Goal: Information Seeking & Learning: Learn about a topic

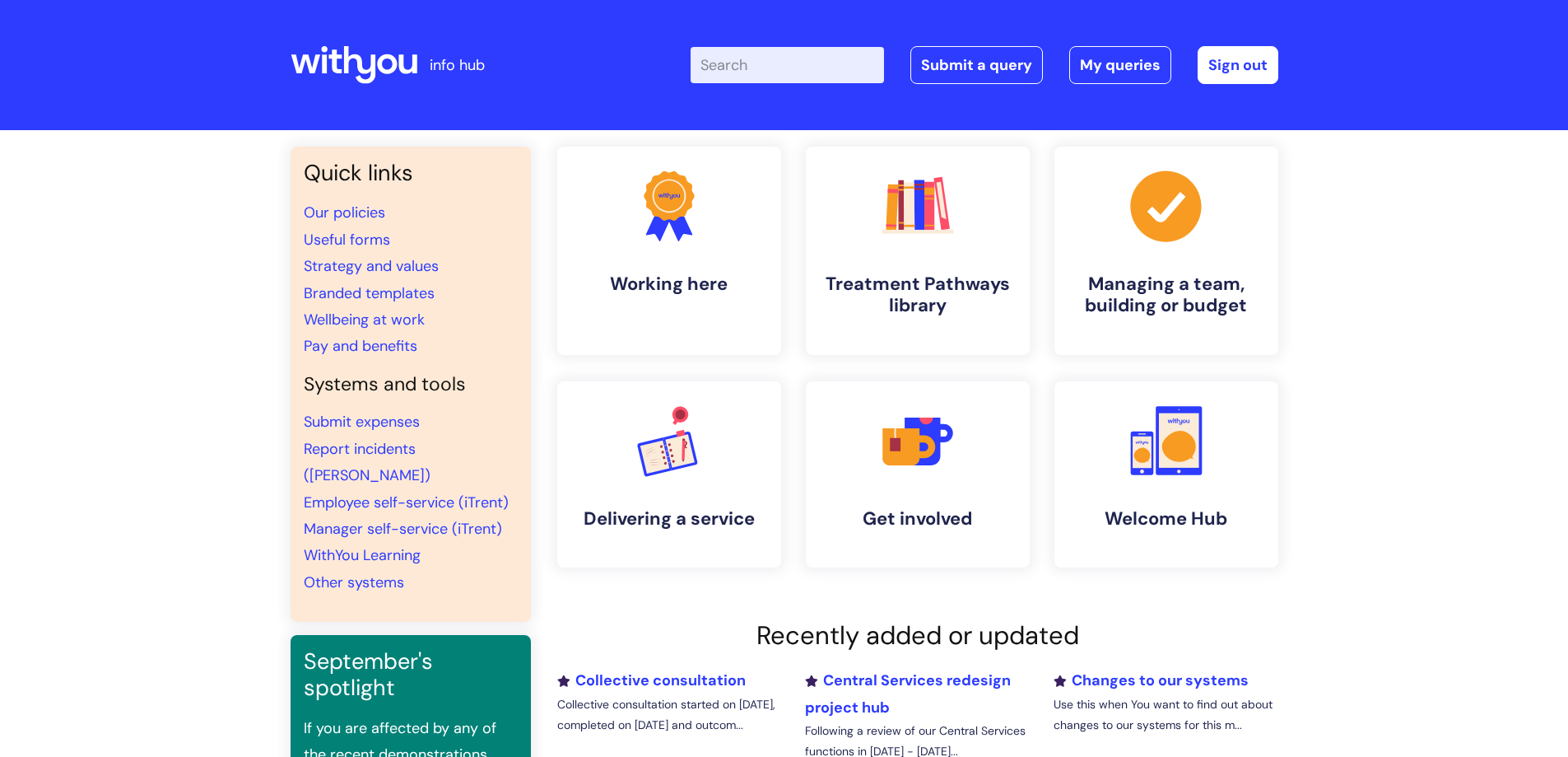
click at [816, 71] on input "Enter your search term here..." at bounding box center [787, 65] width 193 height 36
type input "leave"
click button "Search" at bounding box center [0, 0] width 0 height 0
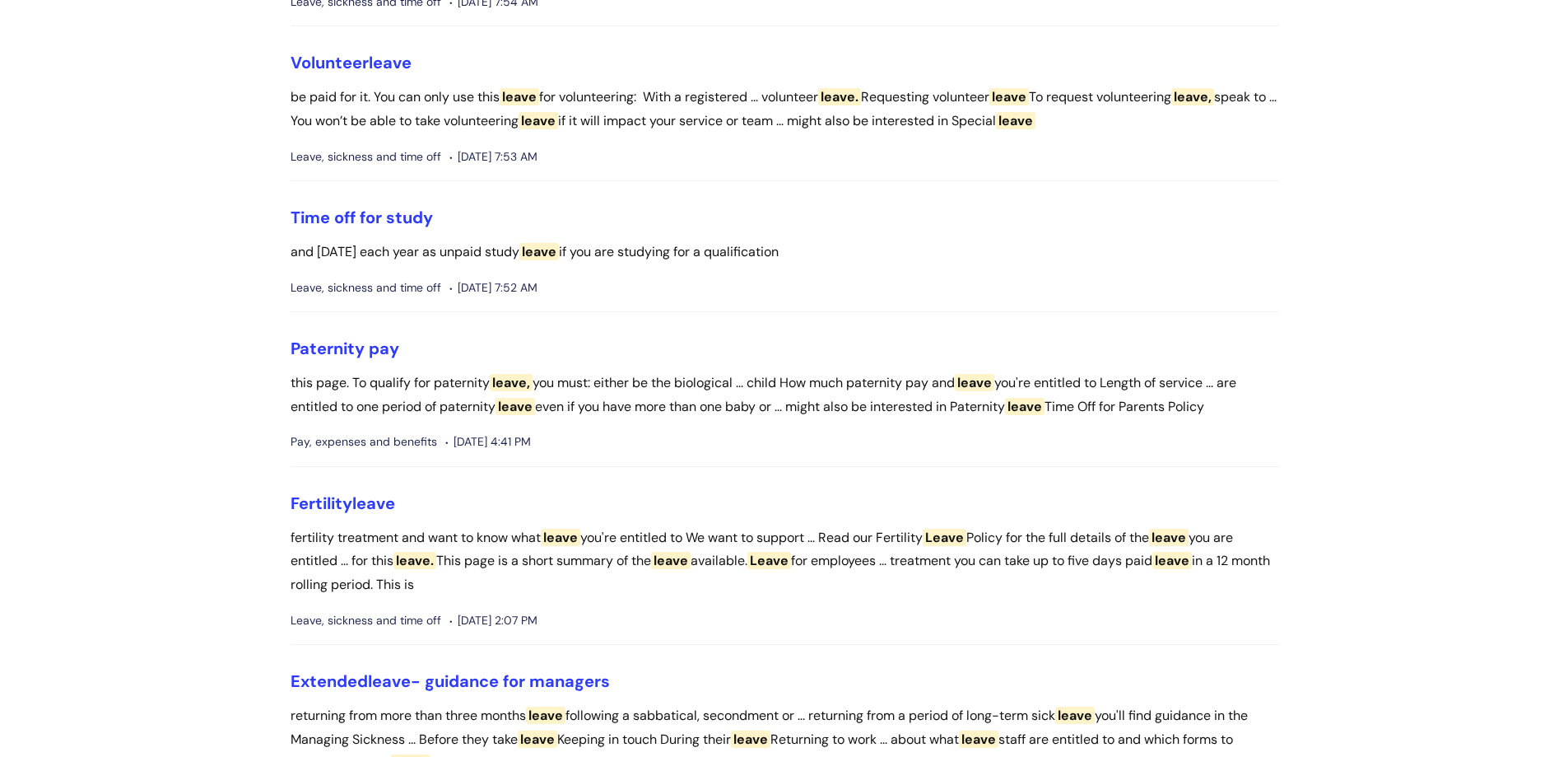
scroll to position [1976, 0]
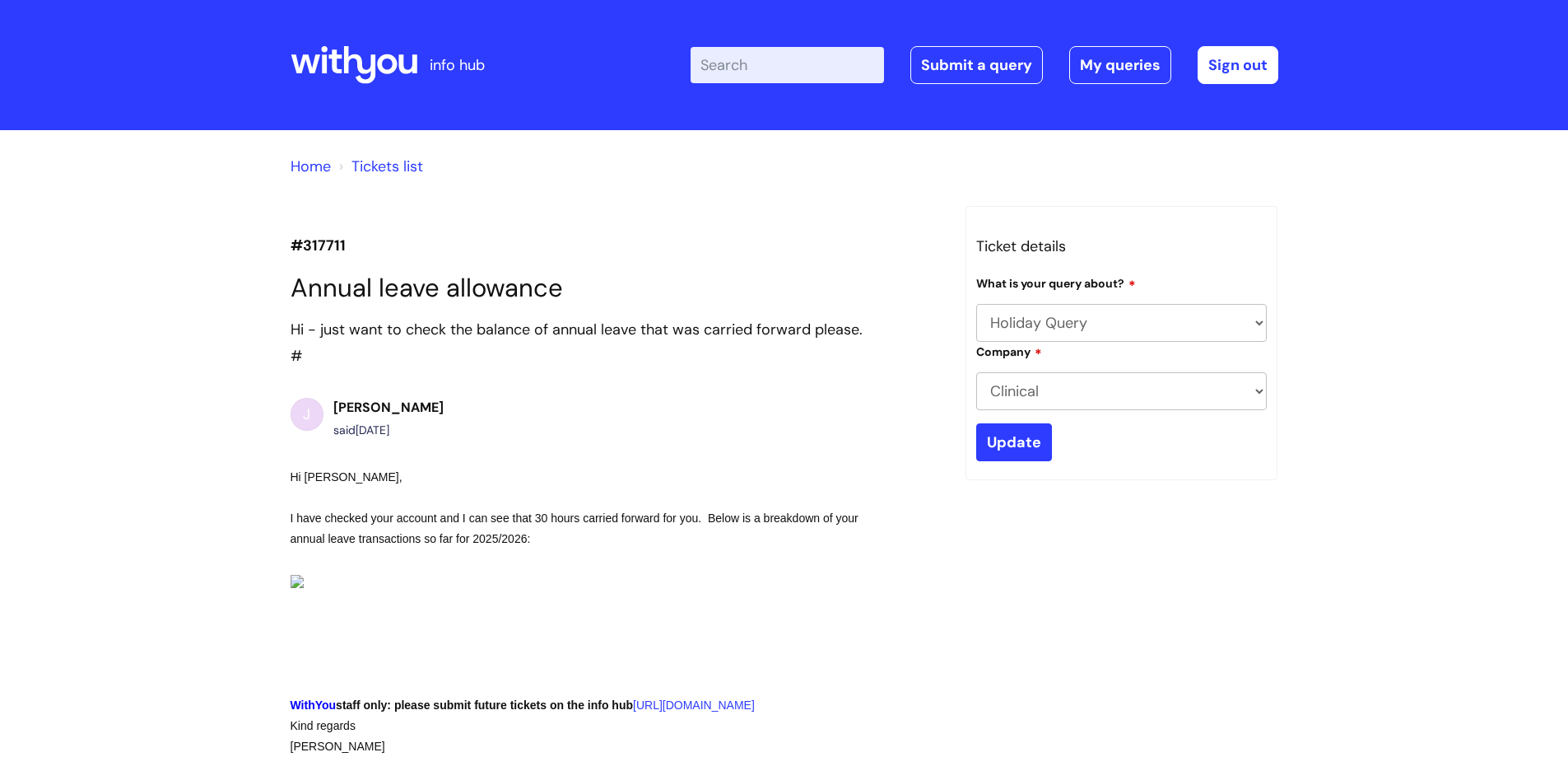
select select "Holiday Query"
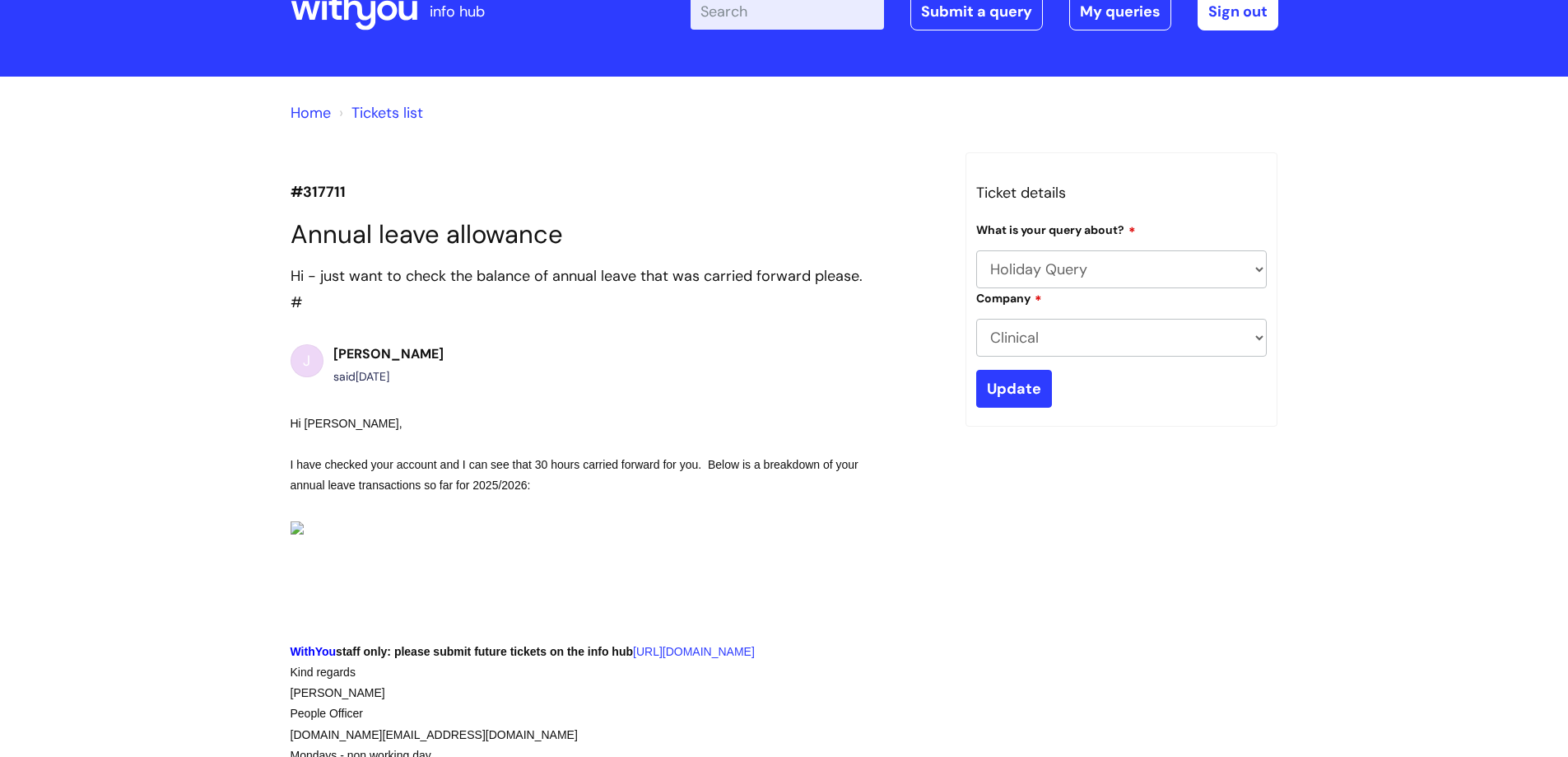
scroll to position [82, 0]
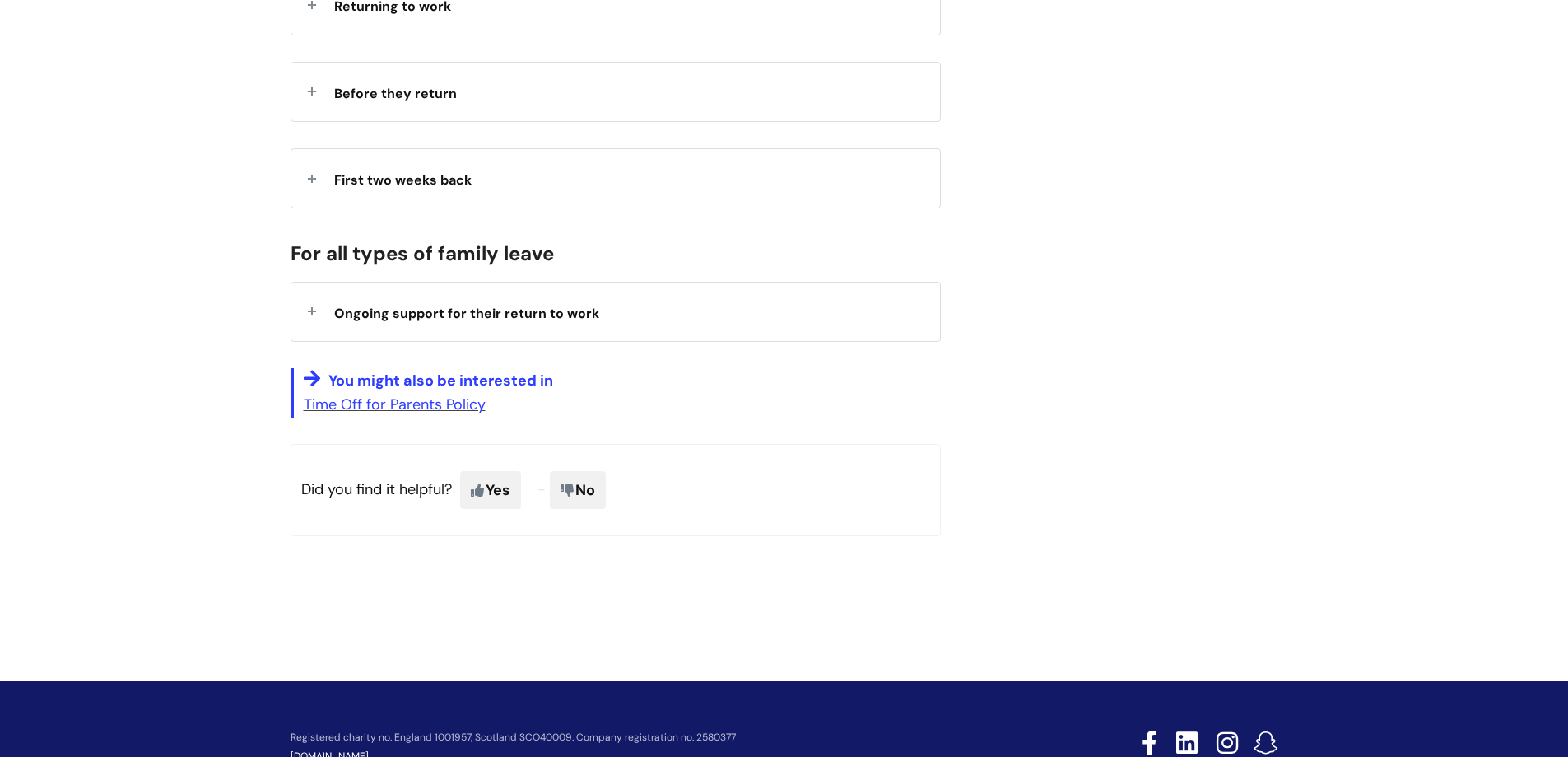
scroll to position [1399, 0]
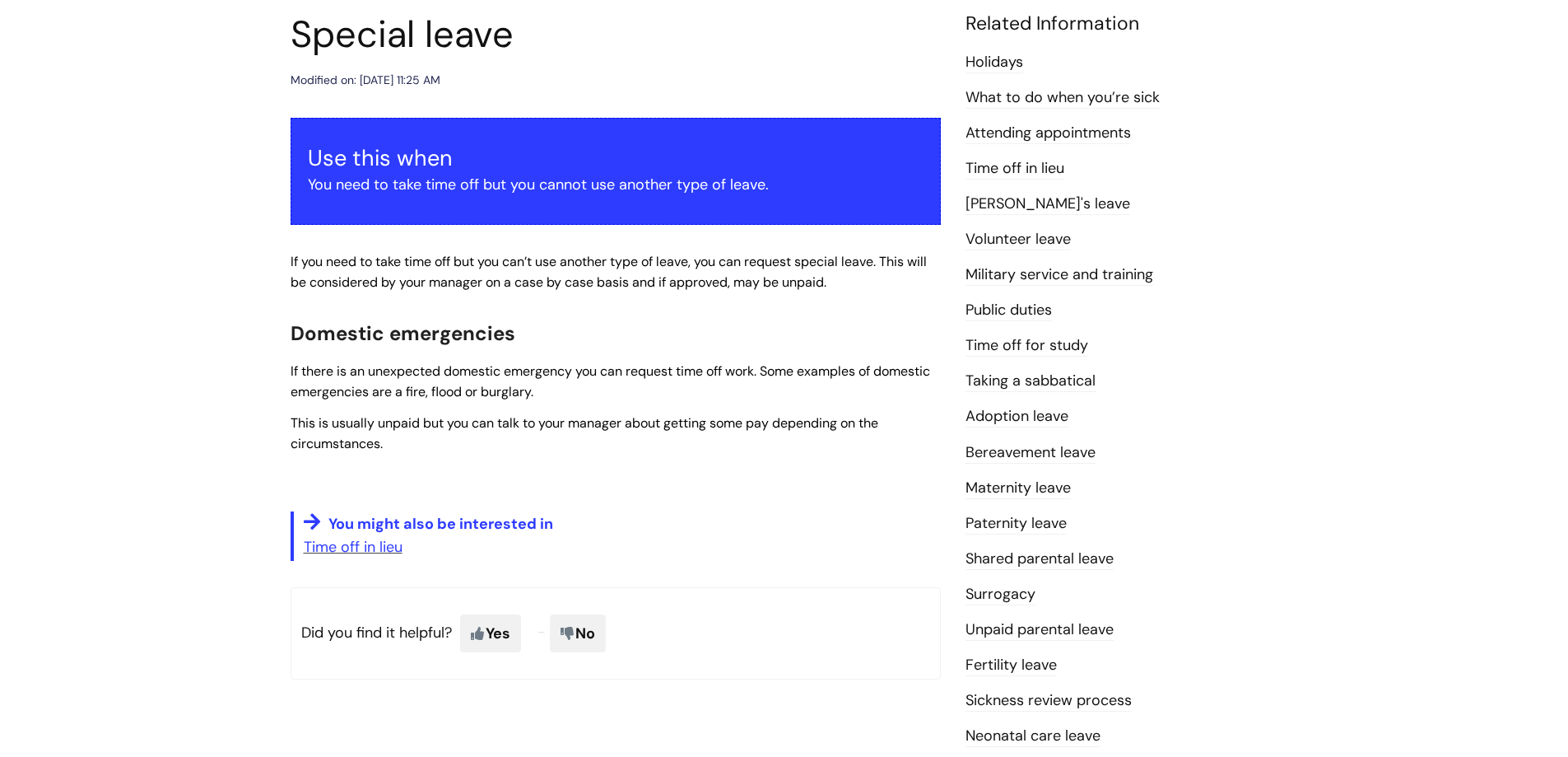
scroll to position [165, 0]
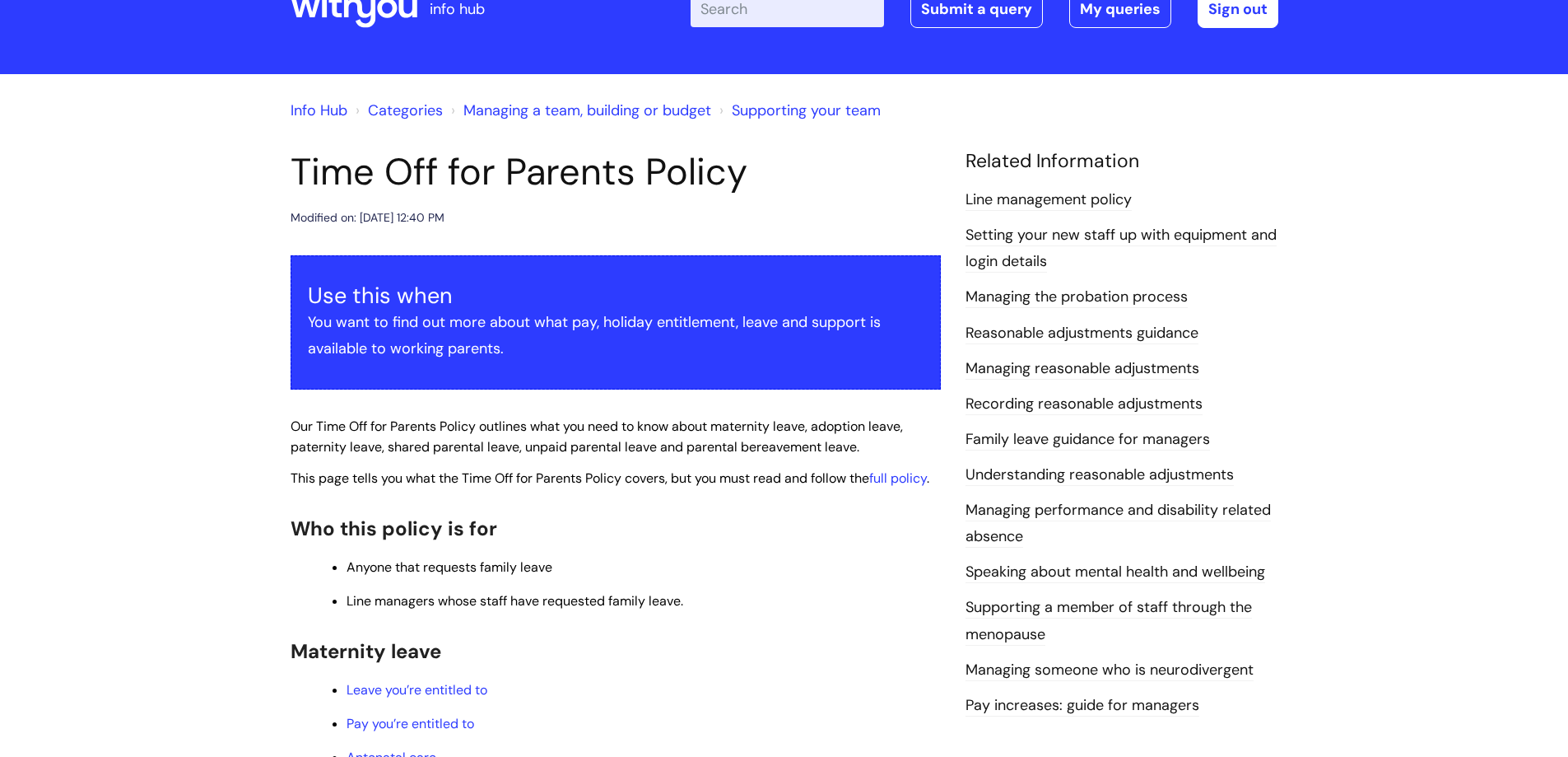
scroll to position [82, 0]
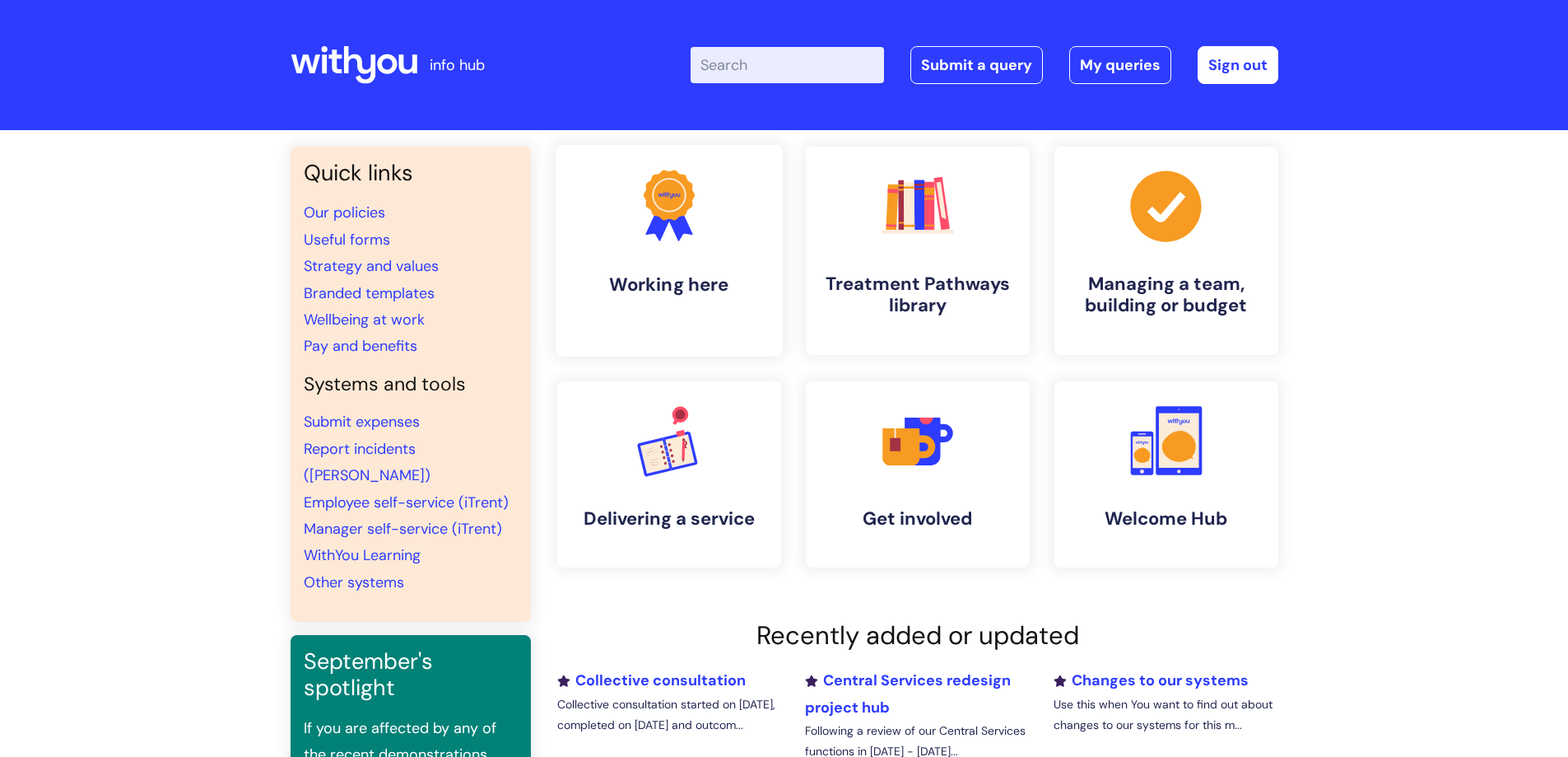
click at [700, 252] on link ".cls-1{fill:#f89b22;}.cls-1,.cls-2,.cls-3{stroke-width:0px;}.cls-2{fill:#2d3cff…" at bounding box center [668, 251] width 228 height 212
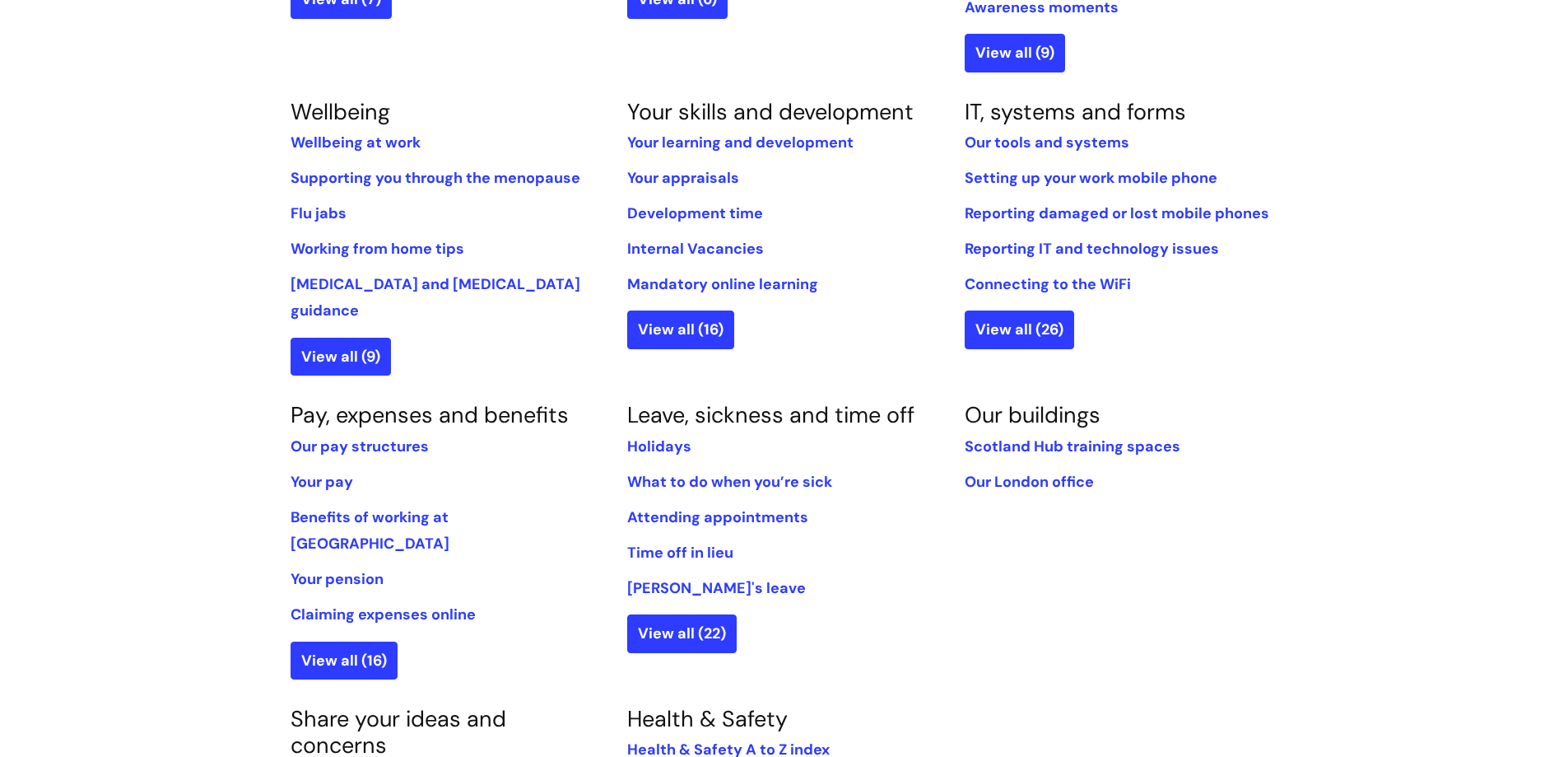
scroll to position [659, 0]
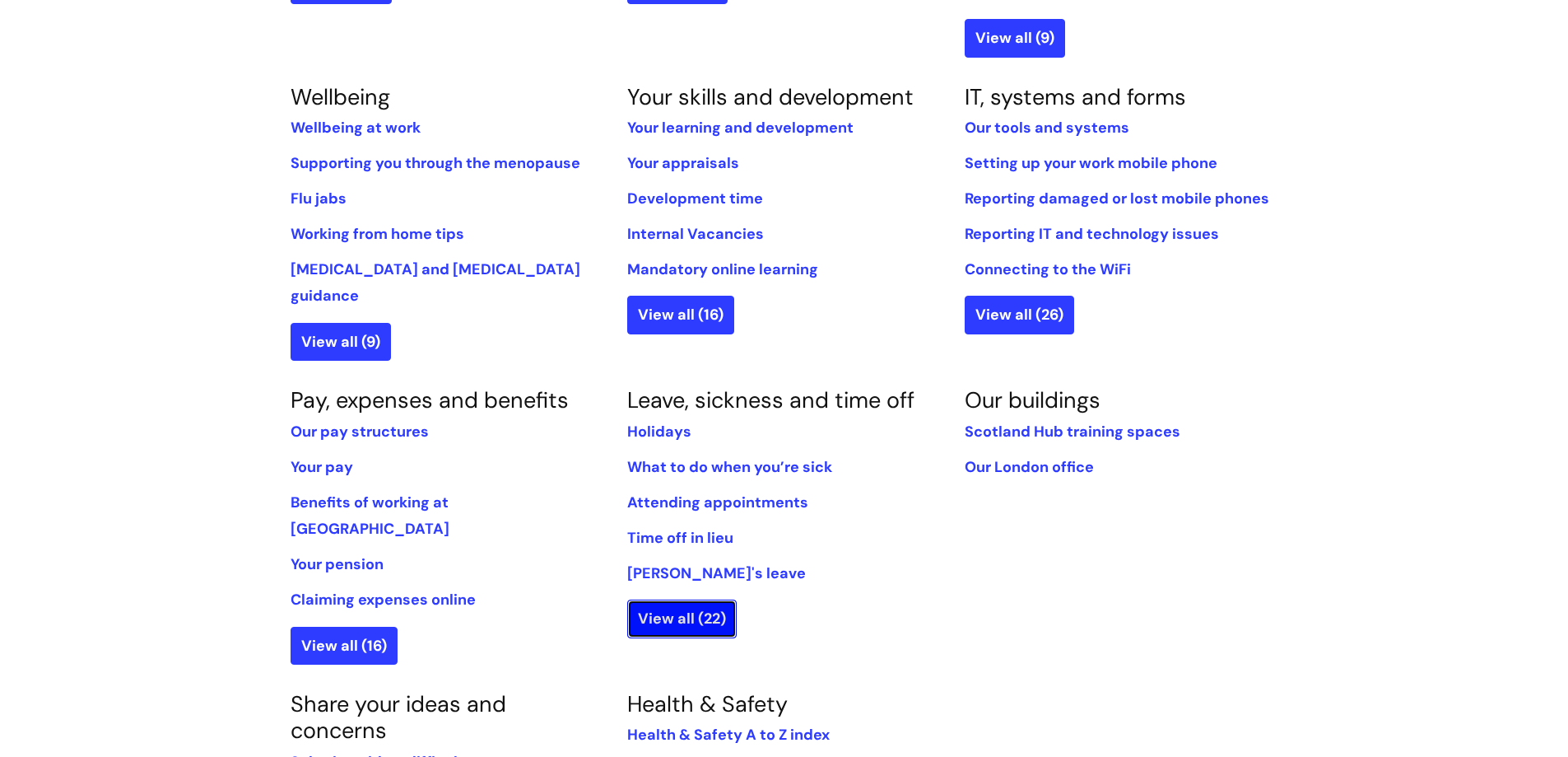
click at [696, 599] on link "View all (22)" at bounding box center [682, 618] width 109 height 38
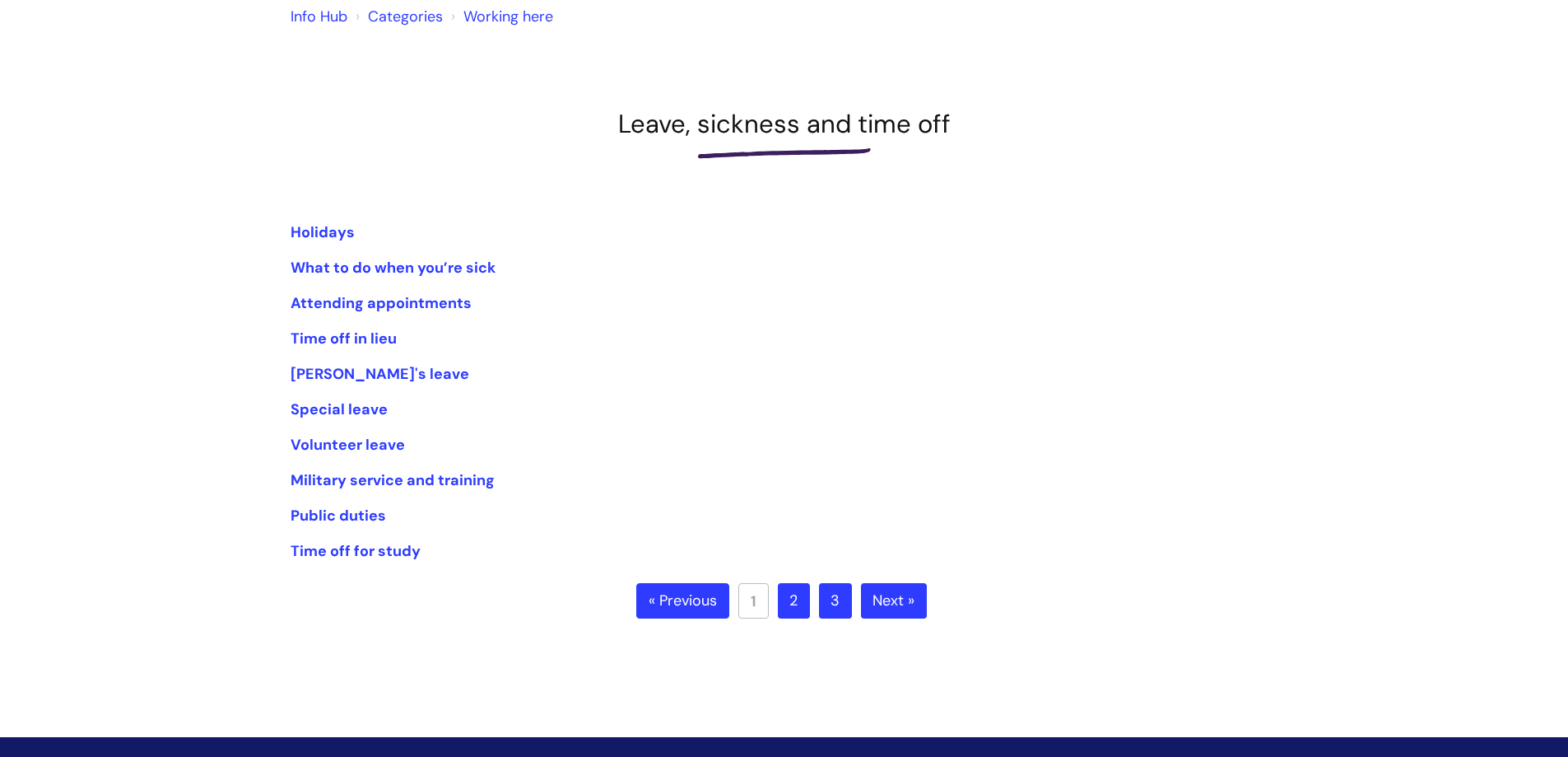
scroll to position [165, 0]
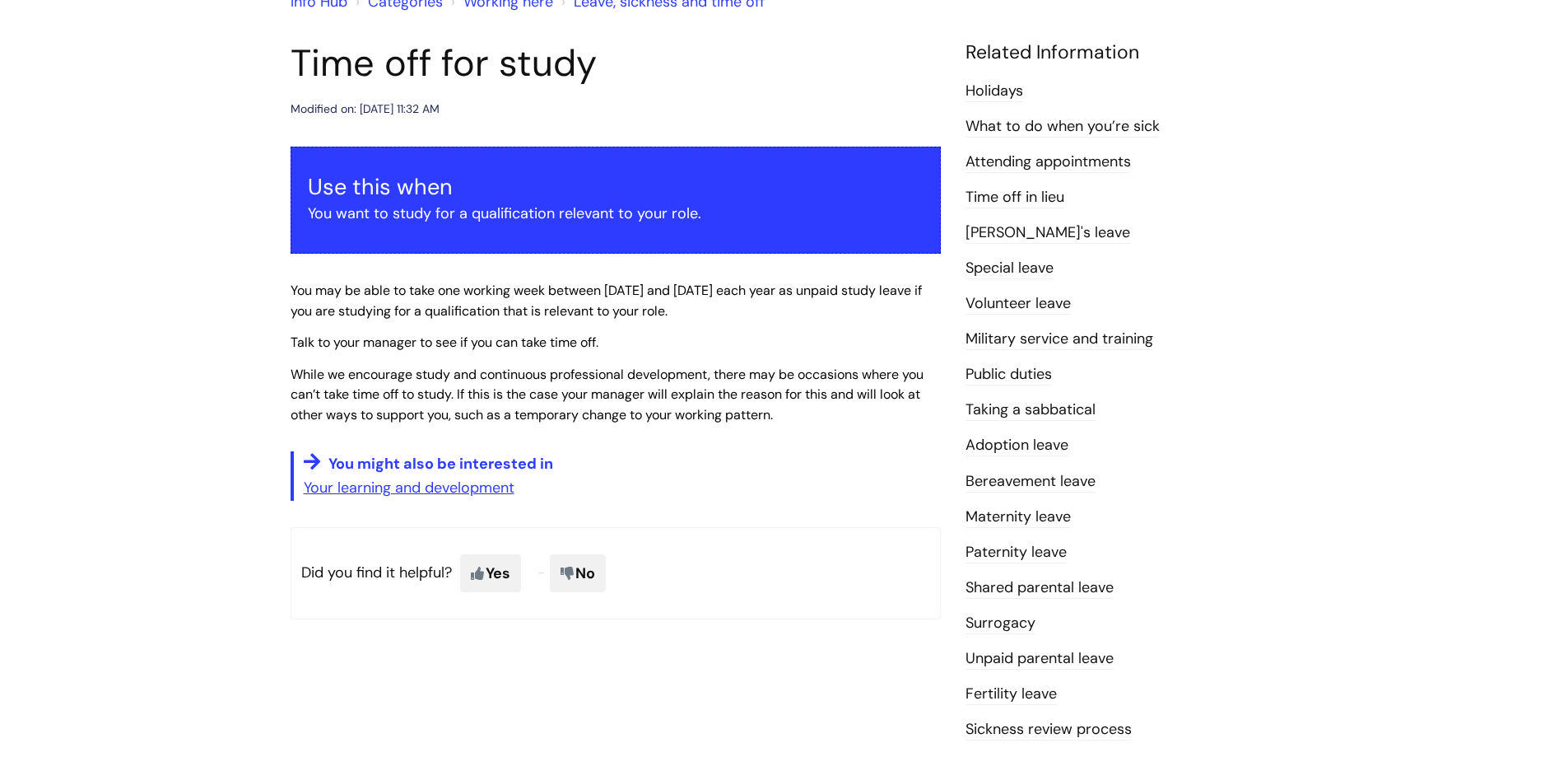
scroll to position [82, 0]
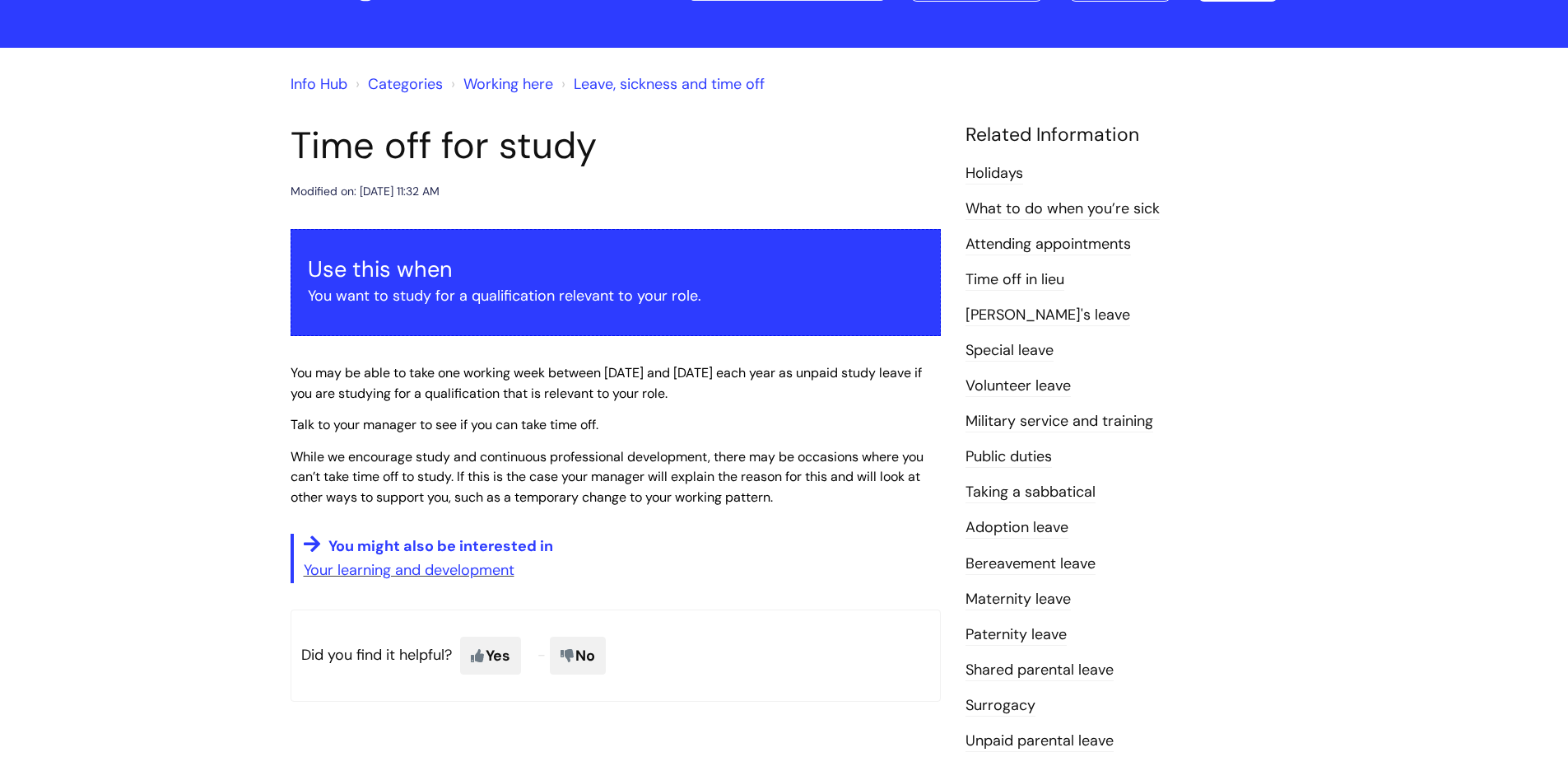
click at [1058, 239] on link "Attending appointments" at bounding box center [1047, 244] width 165 height 21
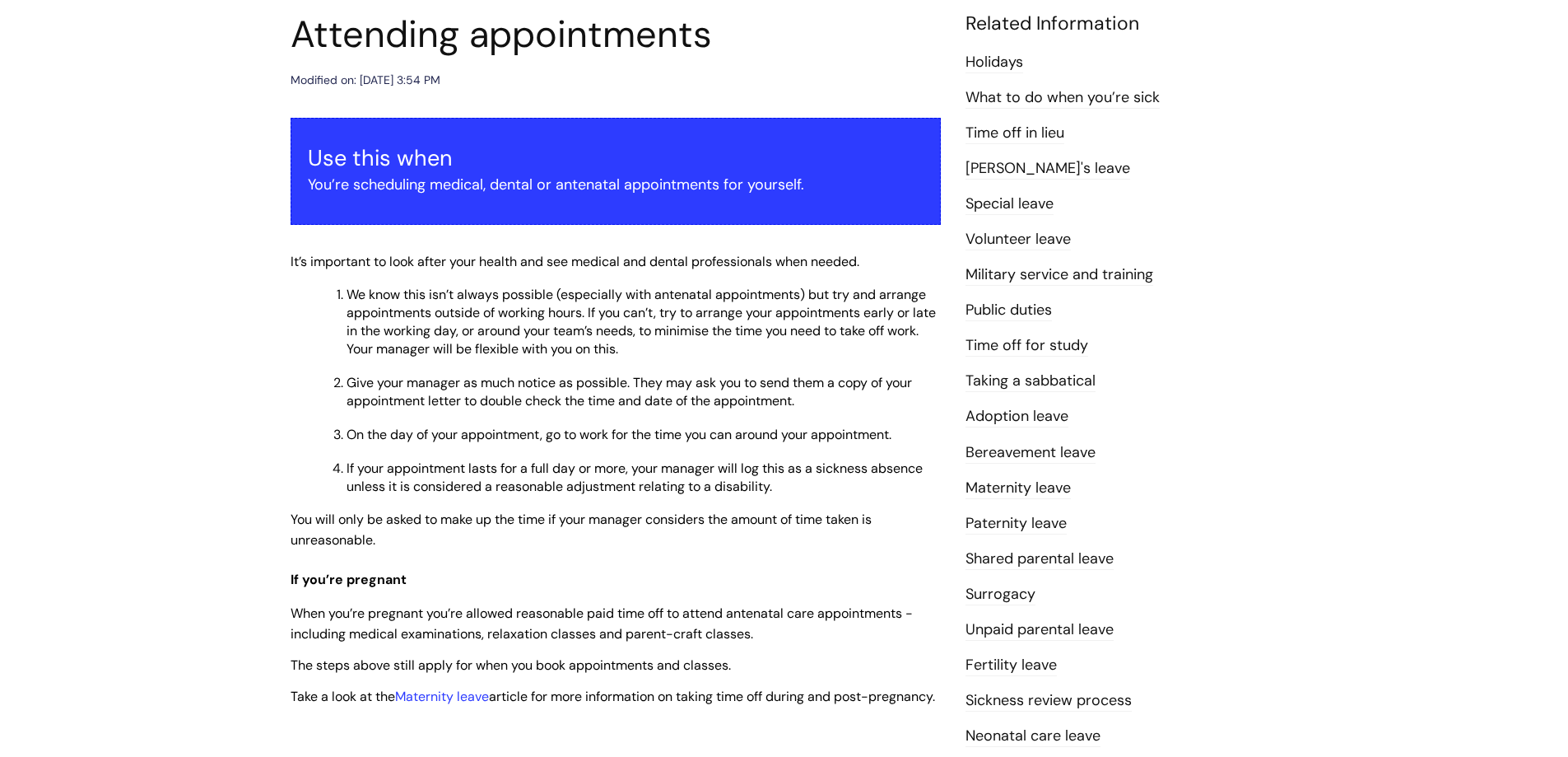
scroll to position [165, 0]
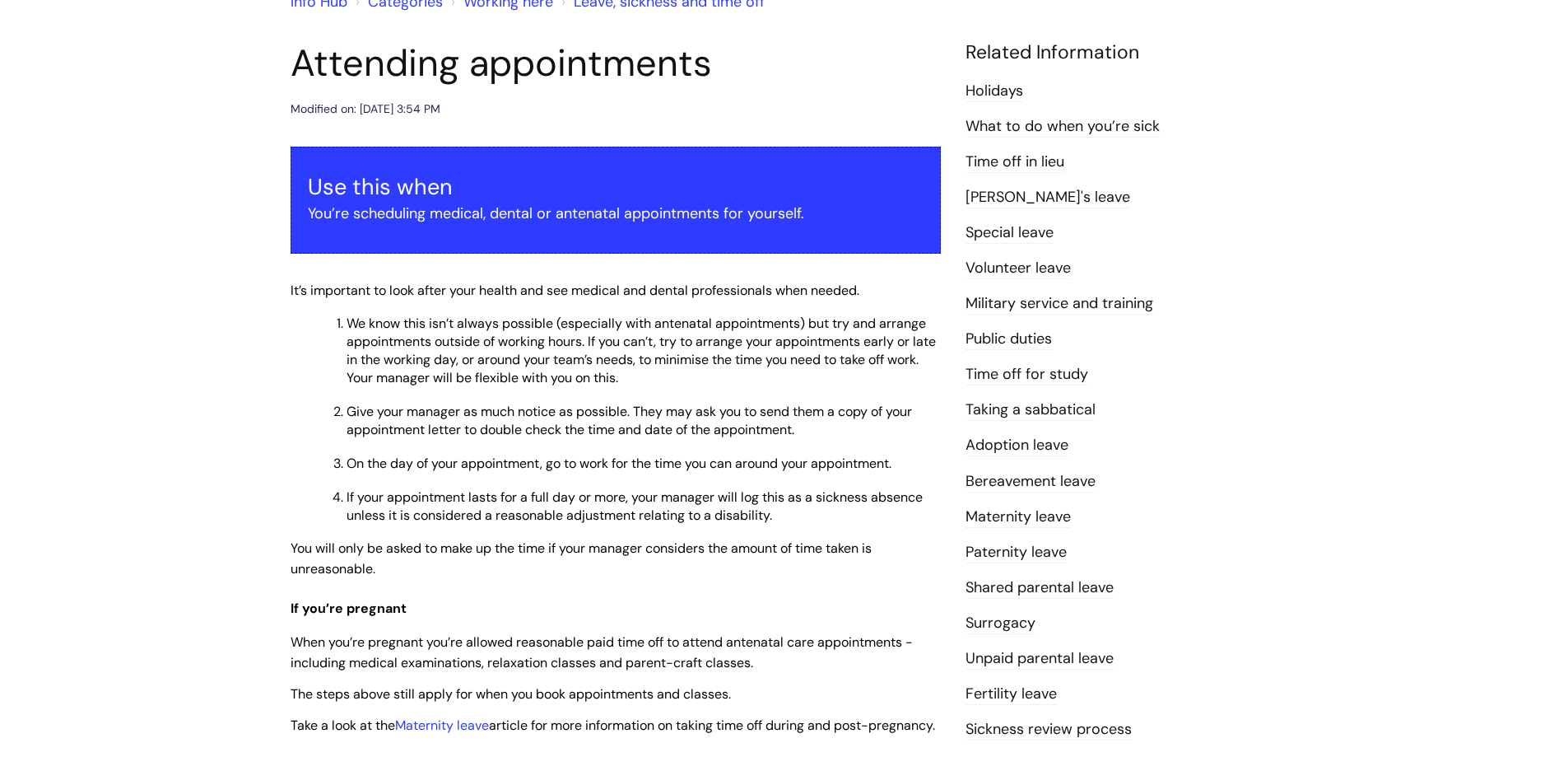
click at [1022, 229] on link "Special leave" at bounding box center [1009, 233] width 88 height 21
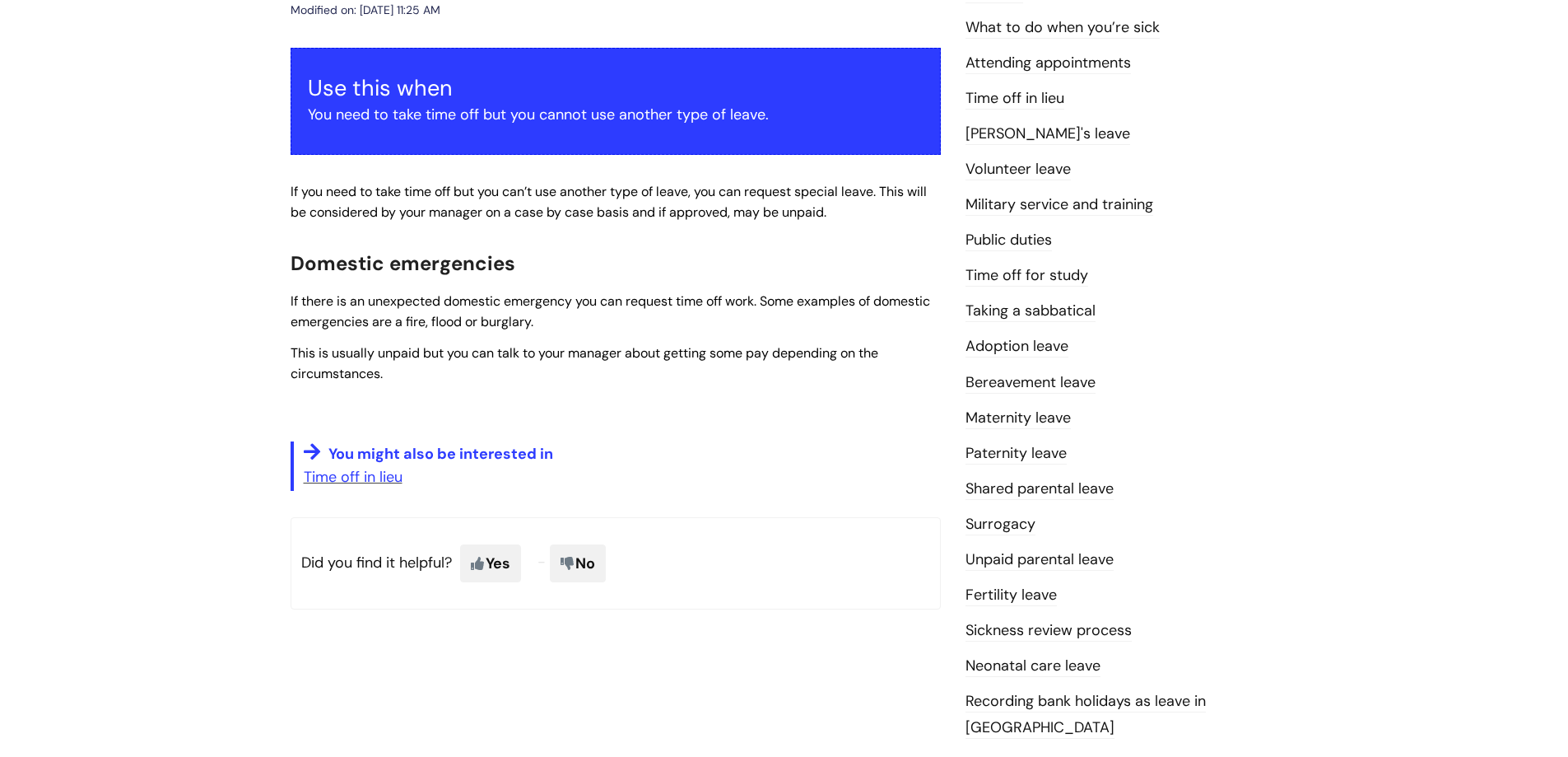
scroll to position [329, 0]
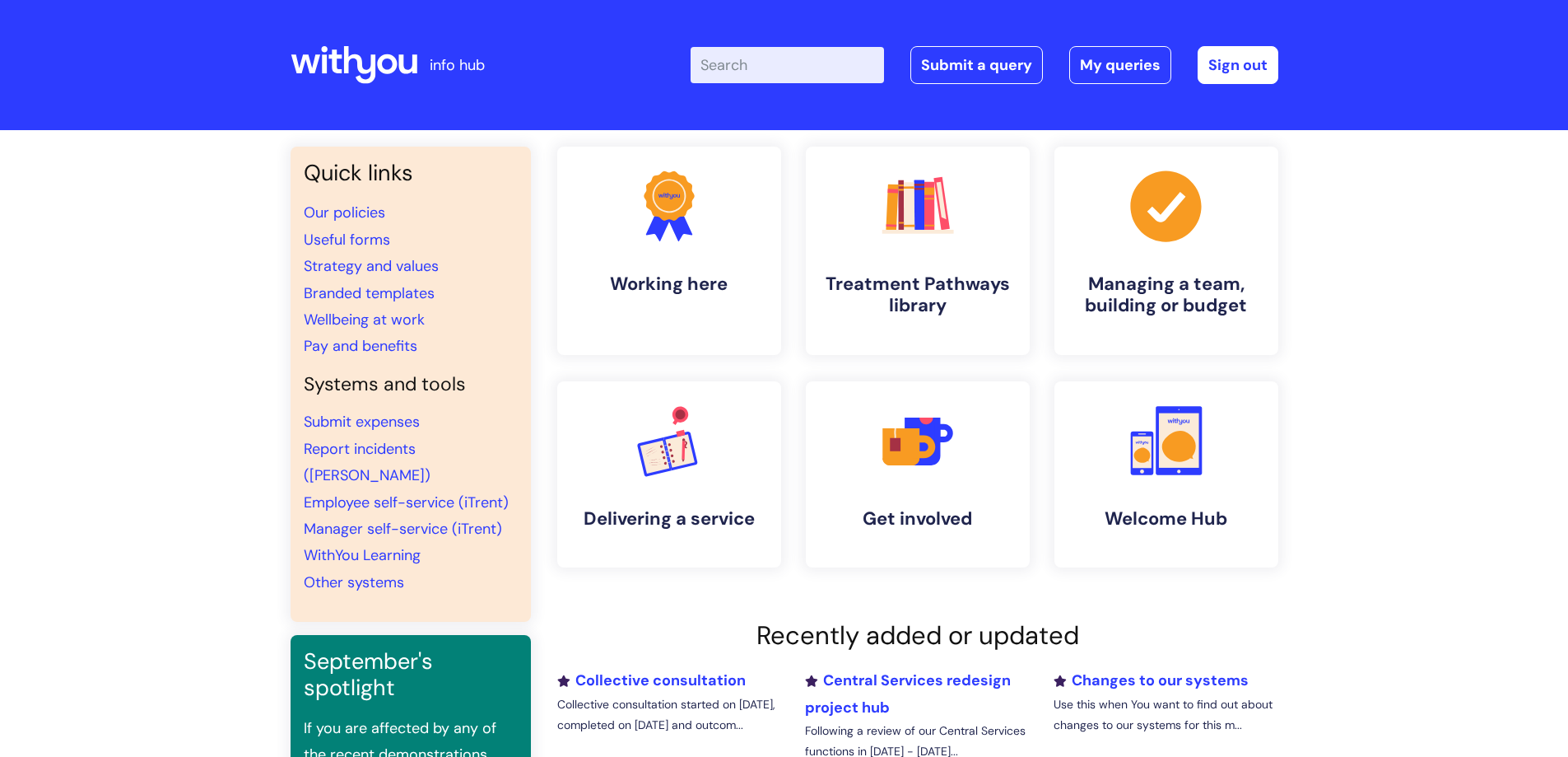
click at [799, 60] on input "Enter your search term here..." at bounding box center [787, 65] width 193 height 36
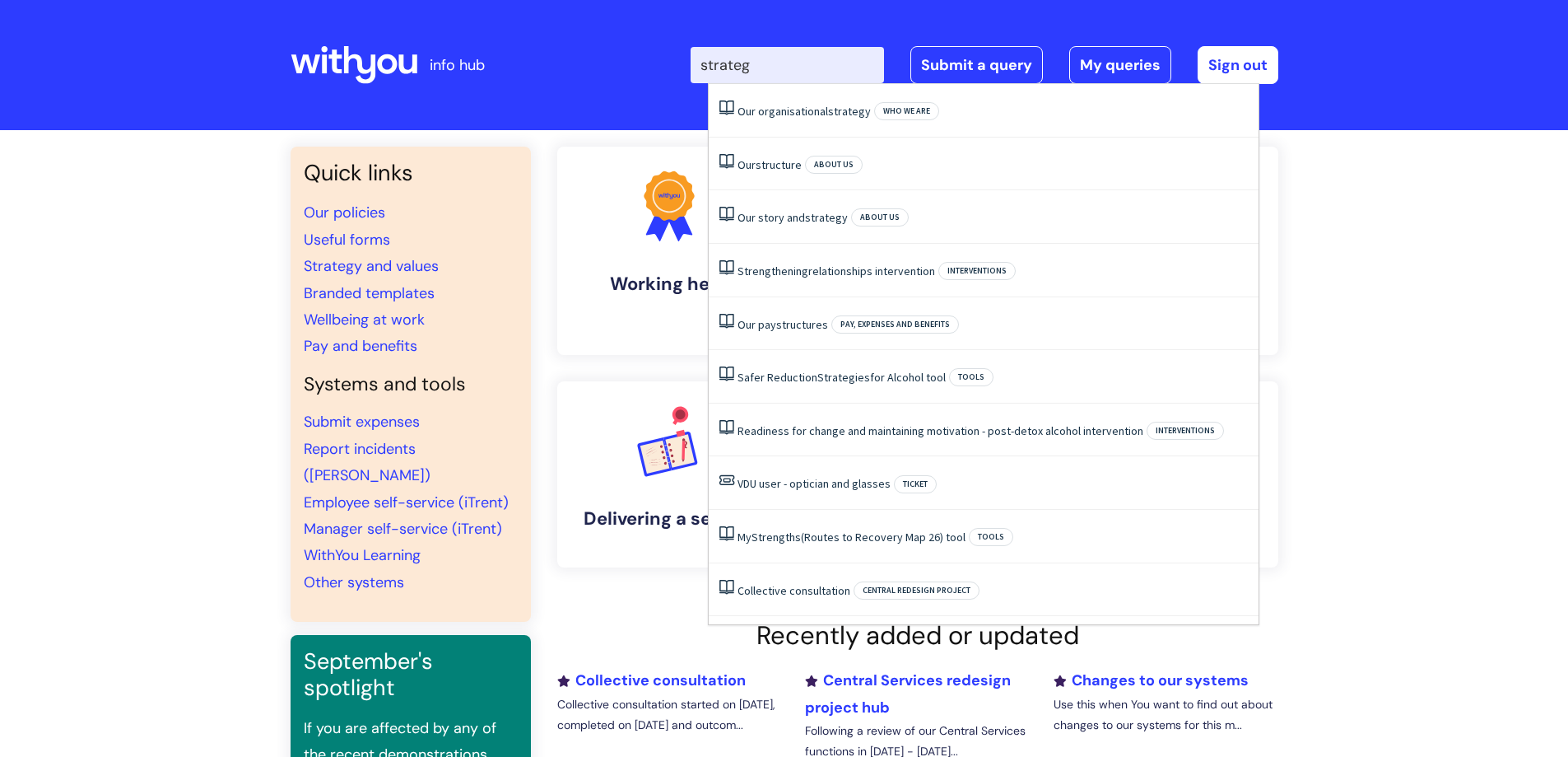
type input "strategy"
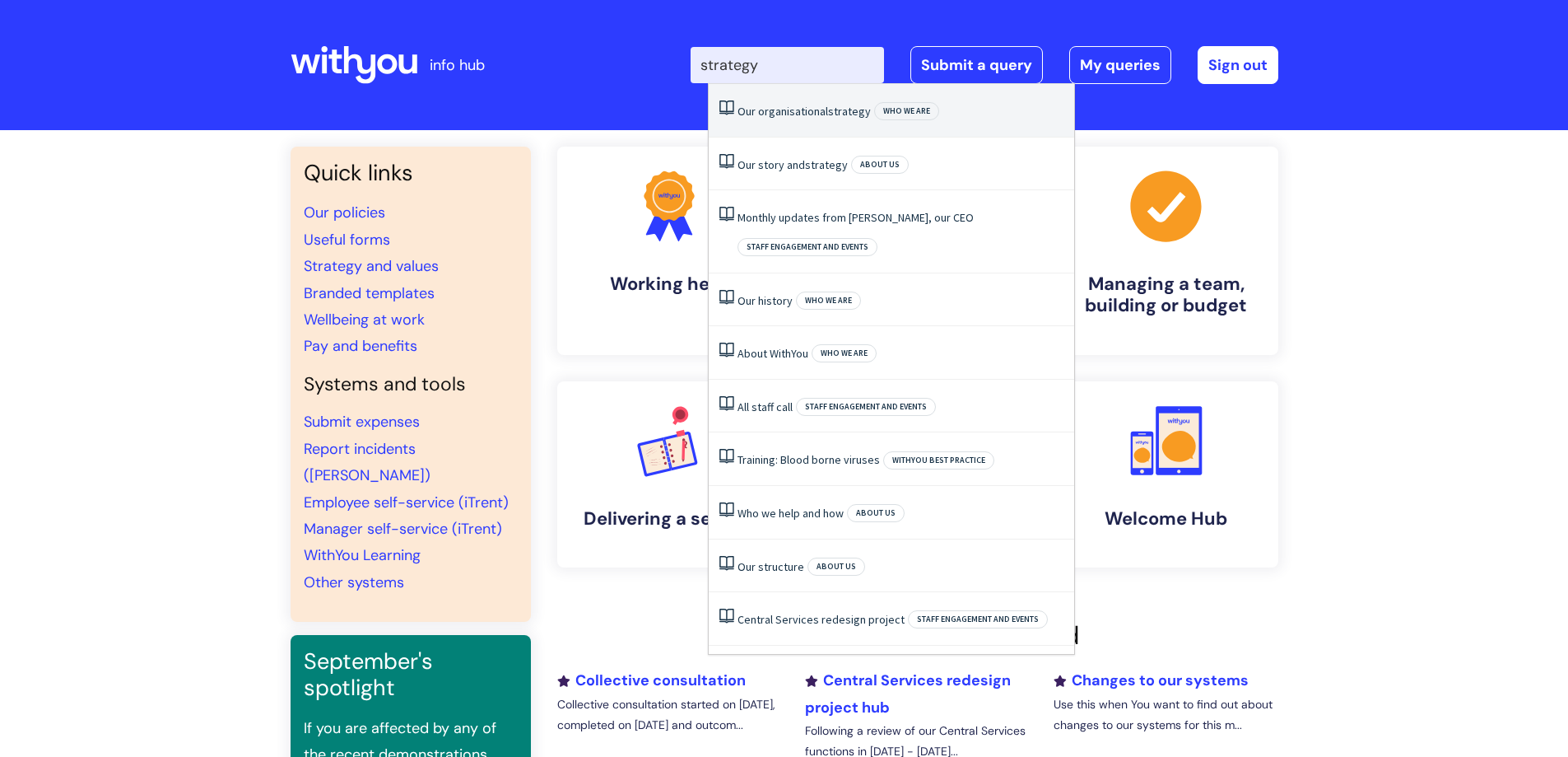
click at [810, 103] on li "Our organisational strategy Who we are" at bounding box center [892, 110] width 366 height 53
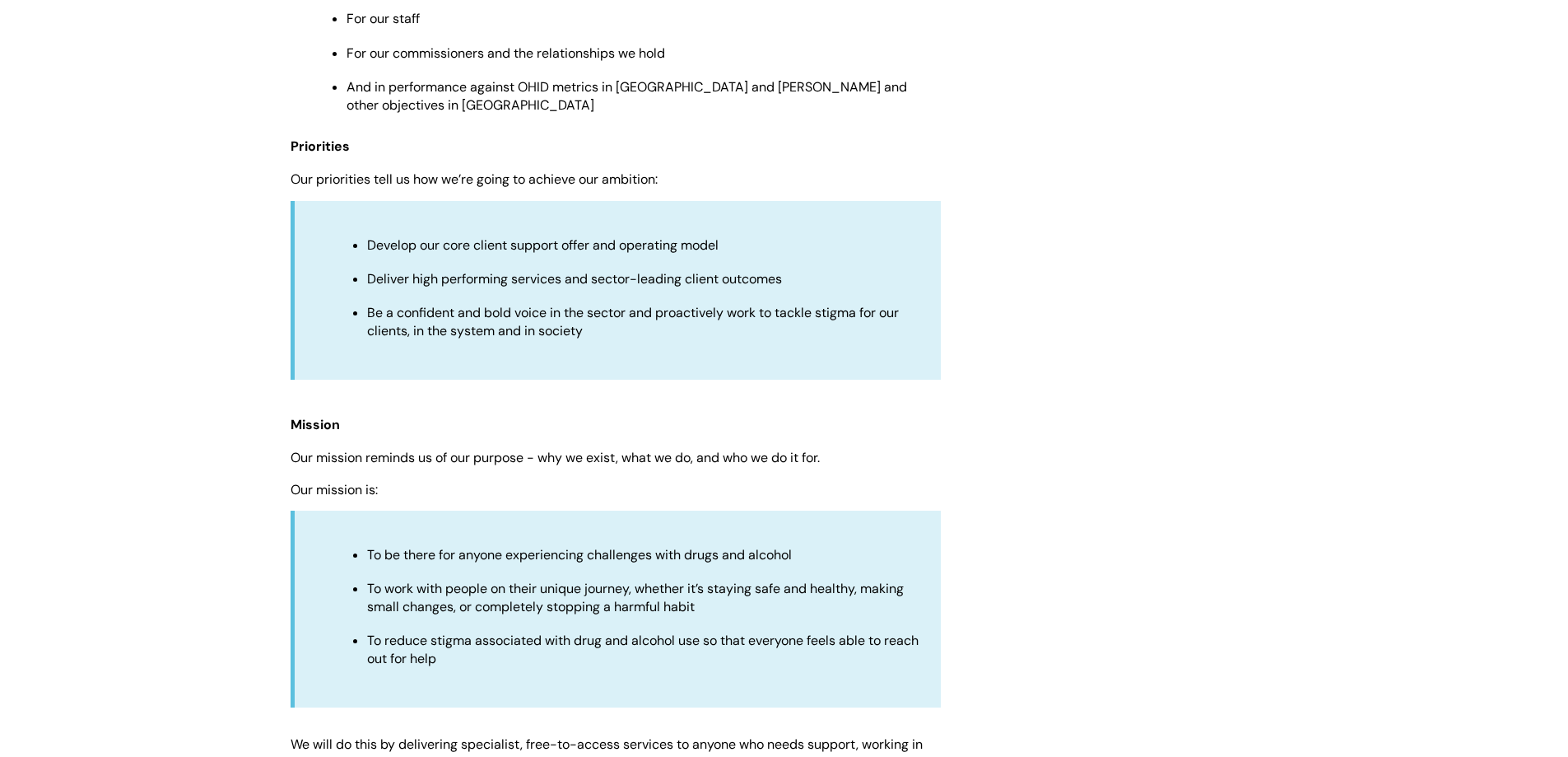
scroll to position [1153, 0]
